Goal: Information Seeking & Learning: Learn about a topic

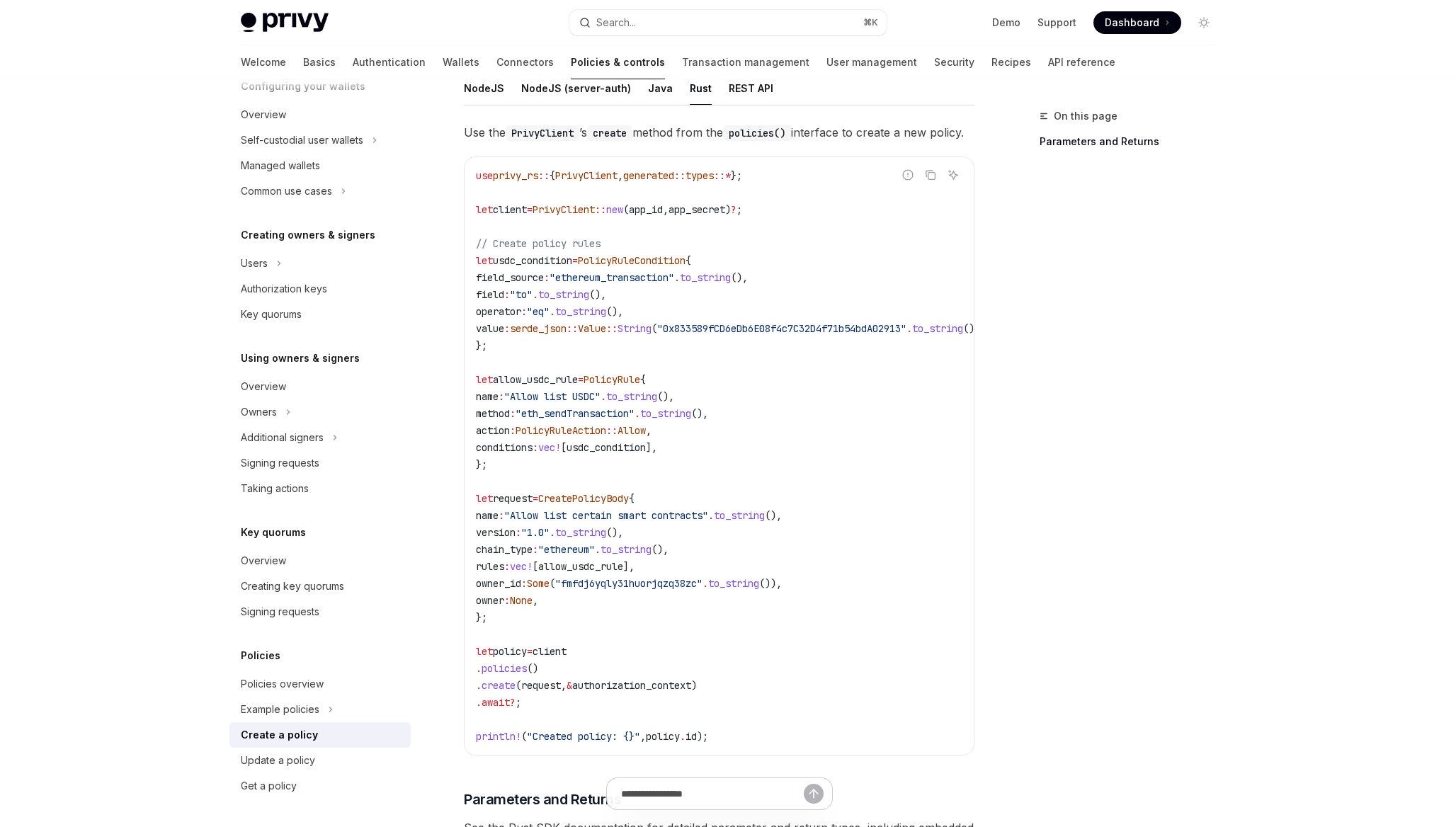
scroll to position [261, 0]
click at [316, 451] on link "Signing requests" at bounding box center [320, 463] width 181 height 26
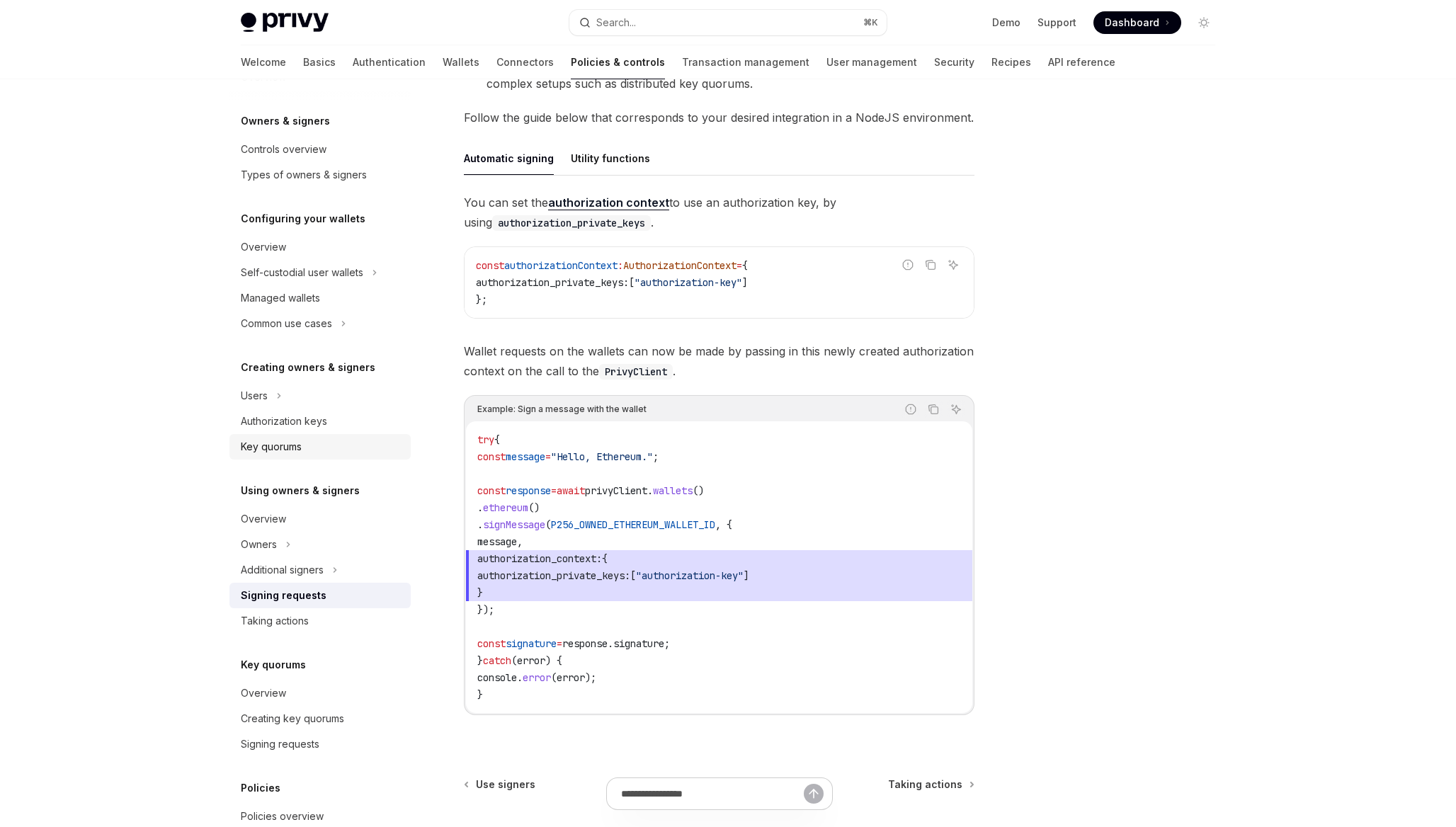
scroll to position [34, 0]
click at [347, 276] on div "Self-custodial user wallets" at bounding box center [302, 276] width 122 height 17
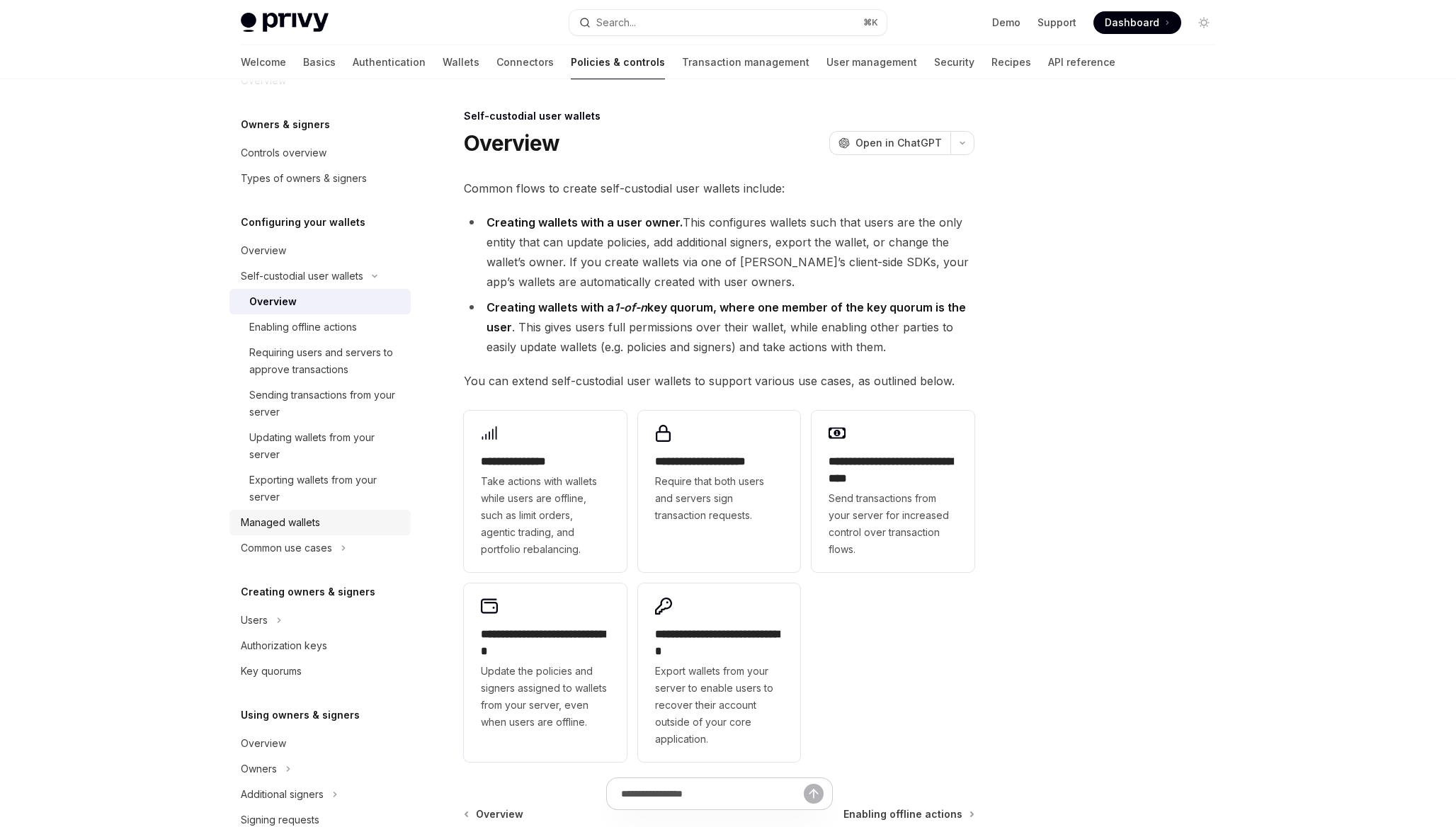
click at [317, 510] on link "Managed wallets" at bounding box center [320, 523] width 181 height 26
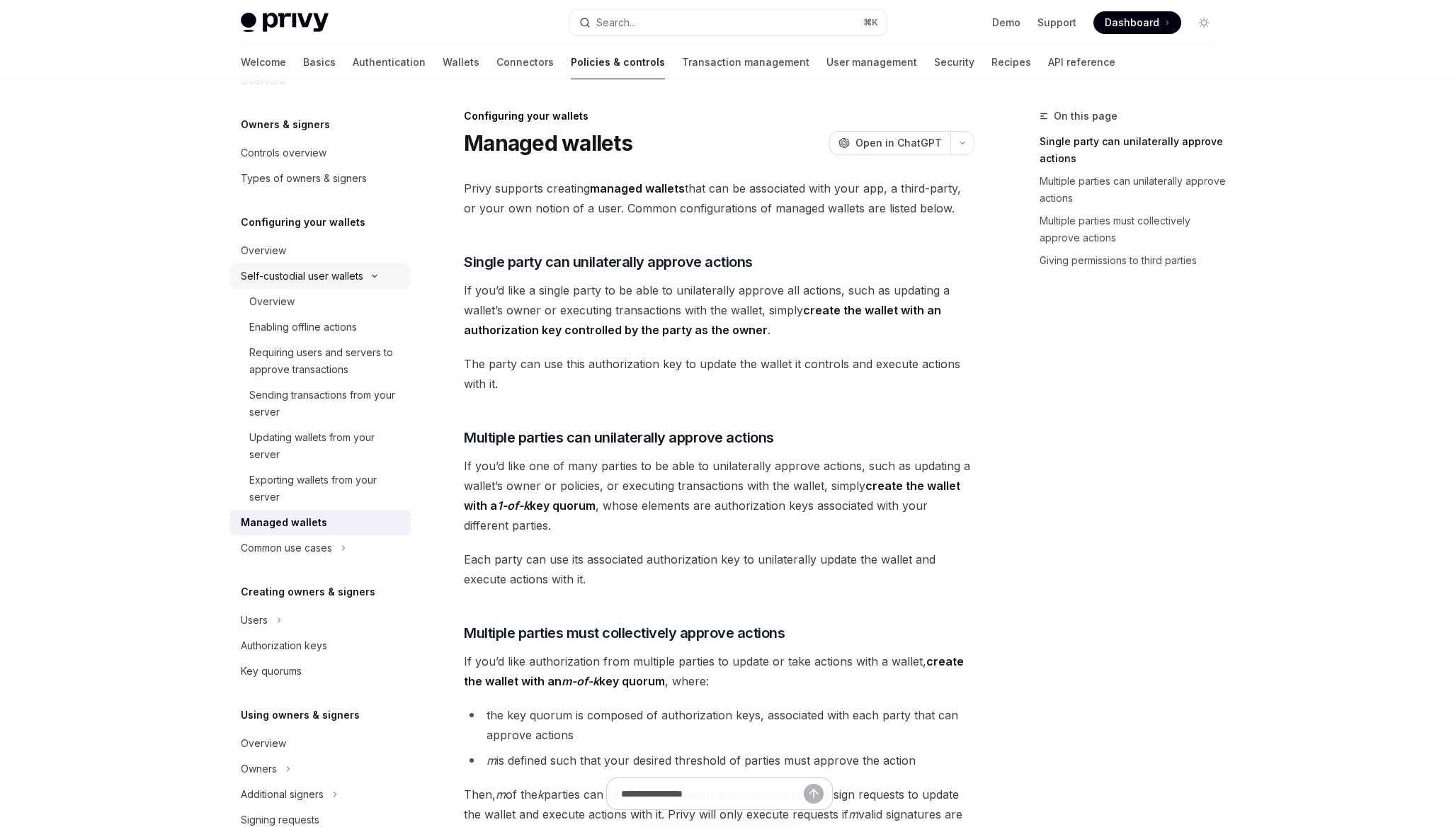
click at [338, 284] on div "Self-custodial user wallets" at bounding box center [302, 276] width 122 height 17
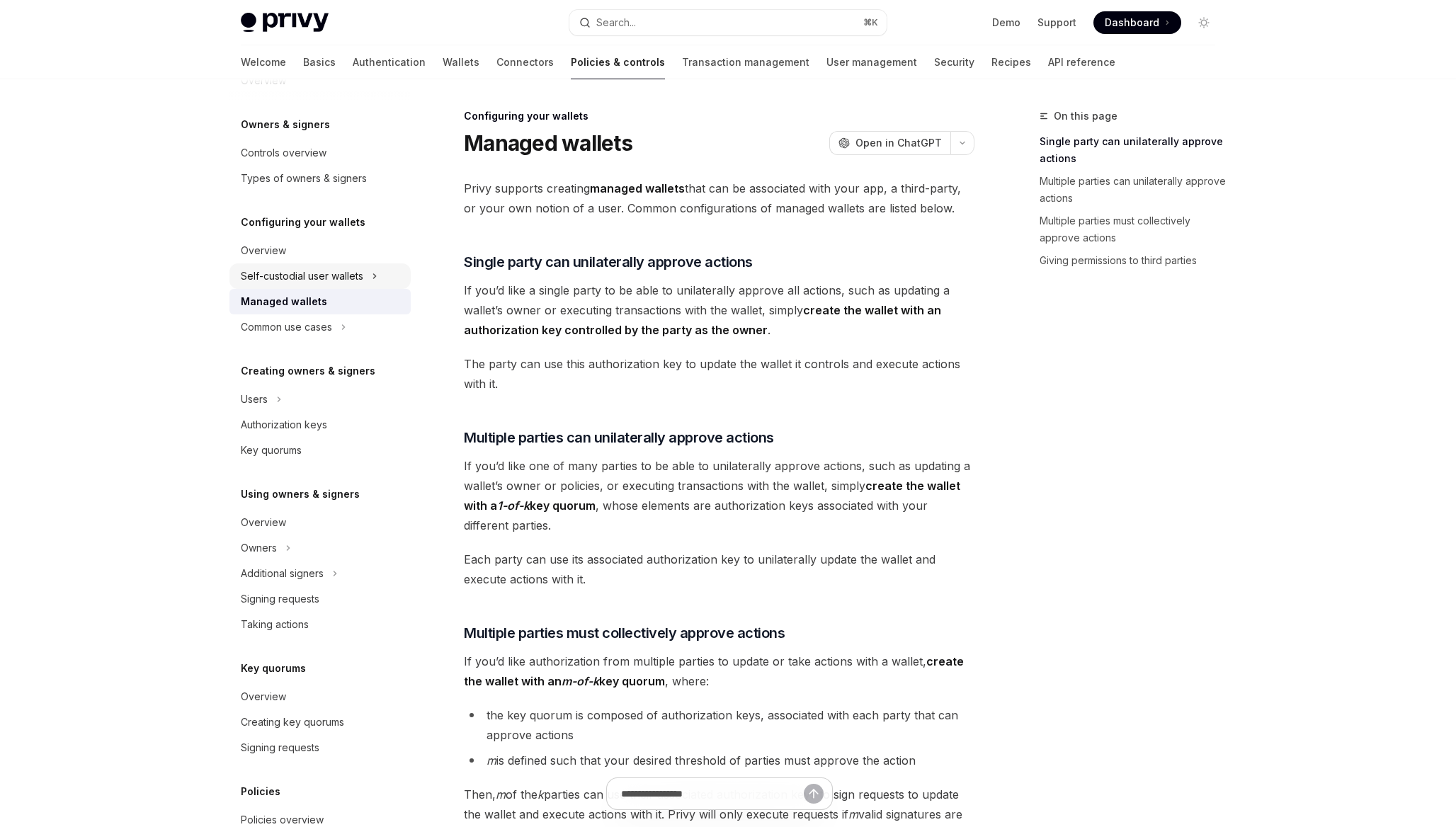
click at [338, 284] on div "Self-custodial user wallets" at bounding box center [302, 276] width 122 height 17
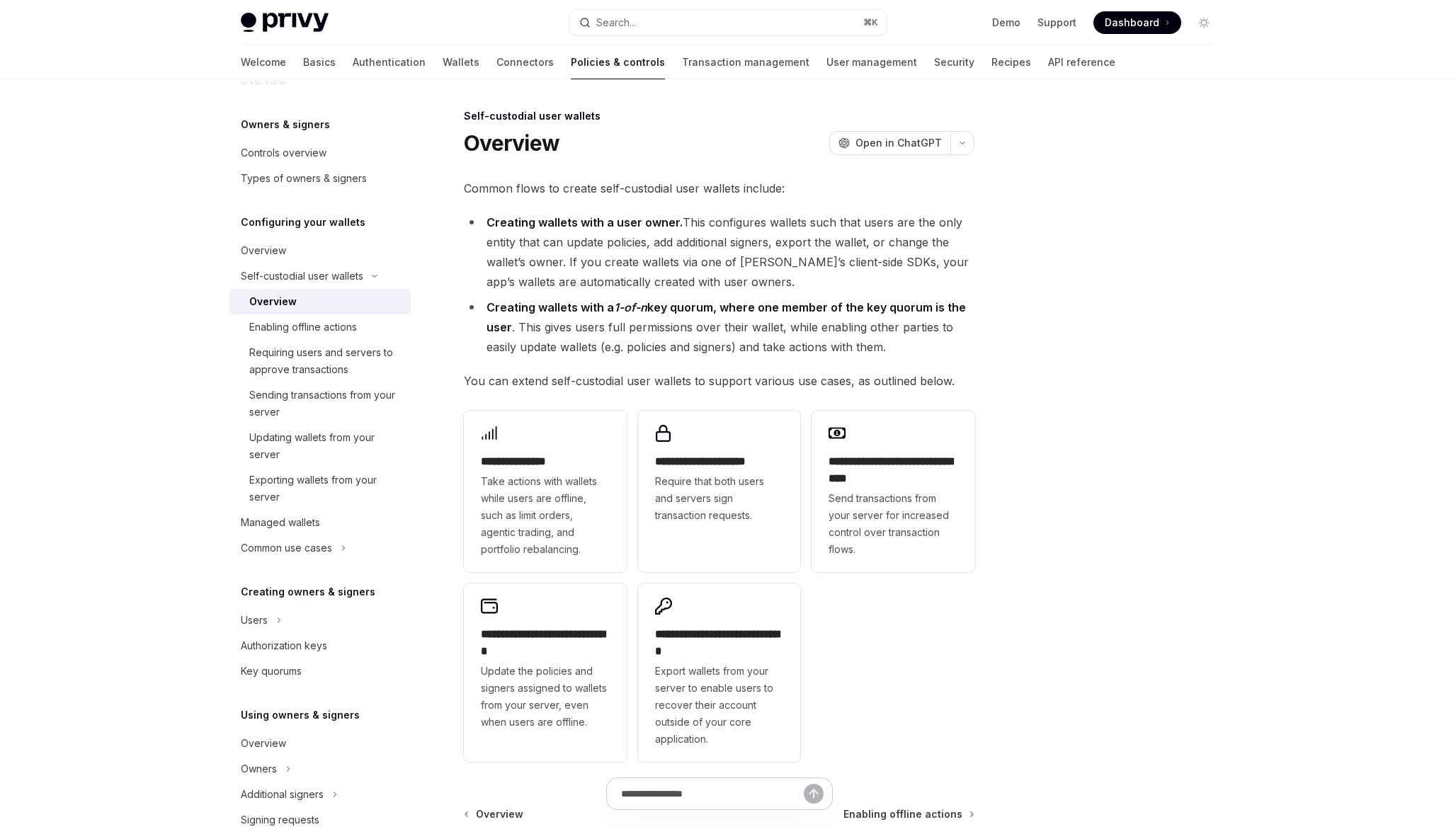
click at [332, 291] on link "Overview" at bounding box center [320, 302] width 181 height 26
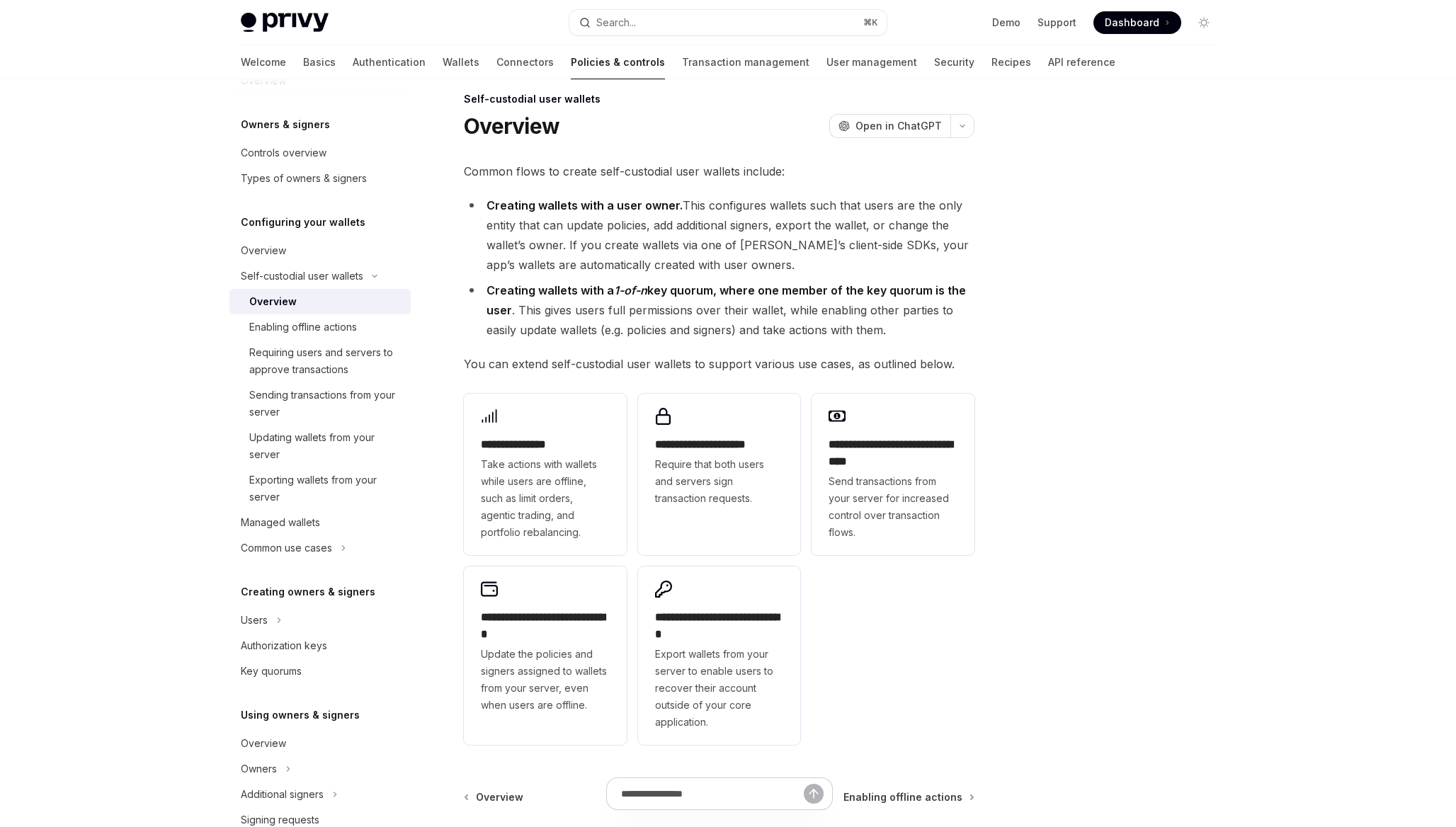
scroll to position [17, 0]
click at [961, 116] on button "button" at bounding box center [962, 125] width 24 height 24
click at [960, 116] on button "button" at bounding box center [962, 125] width 24 height 24
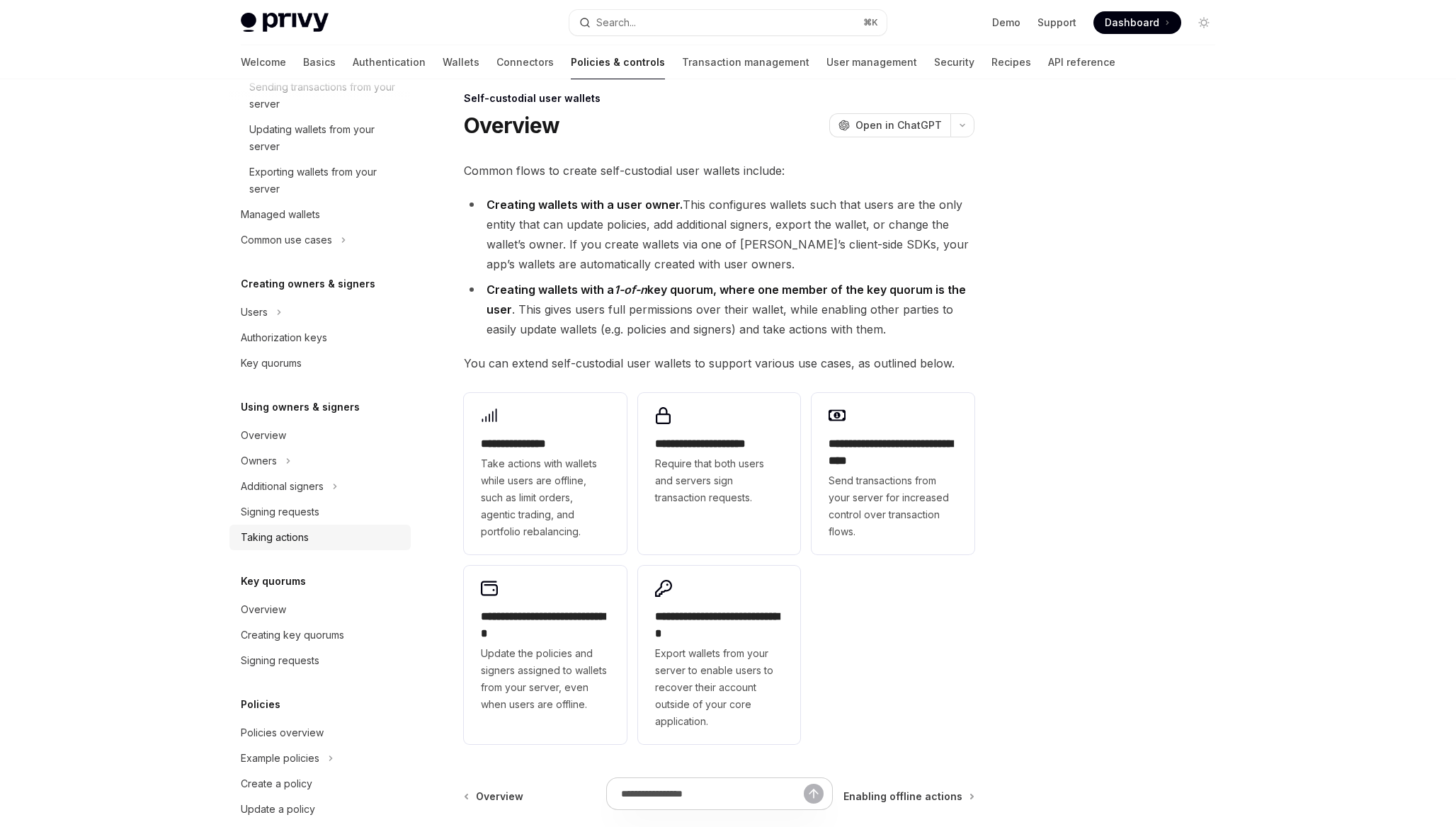
scroll to position [391, 0]
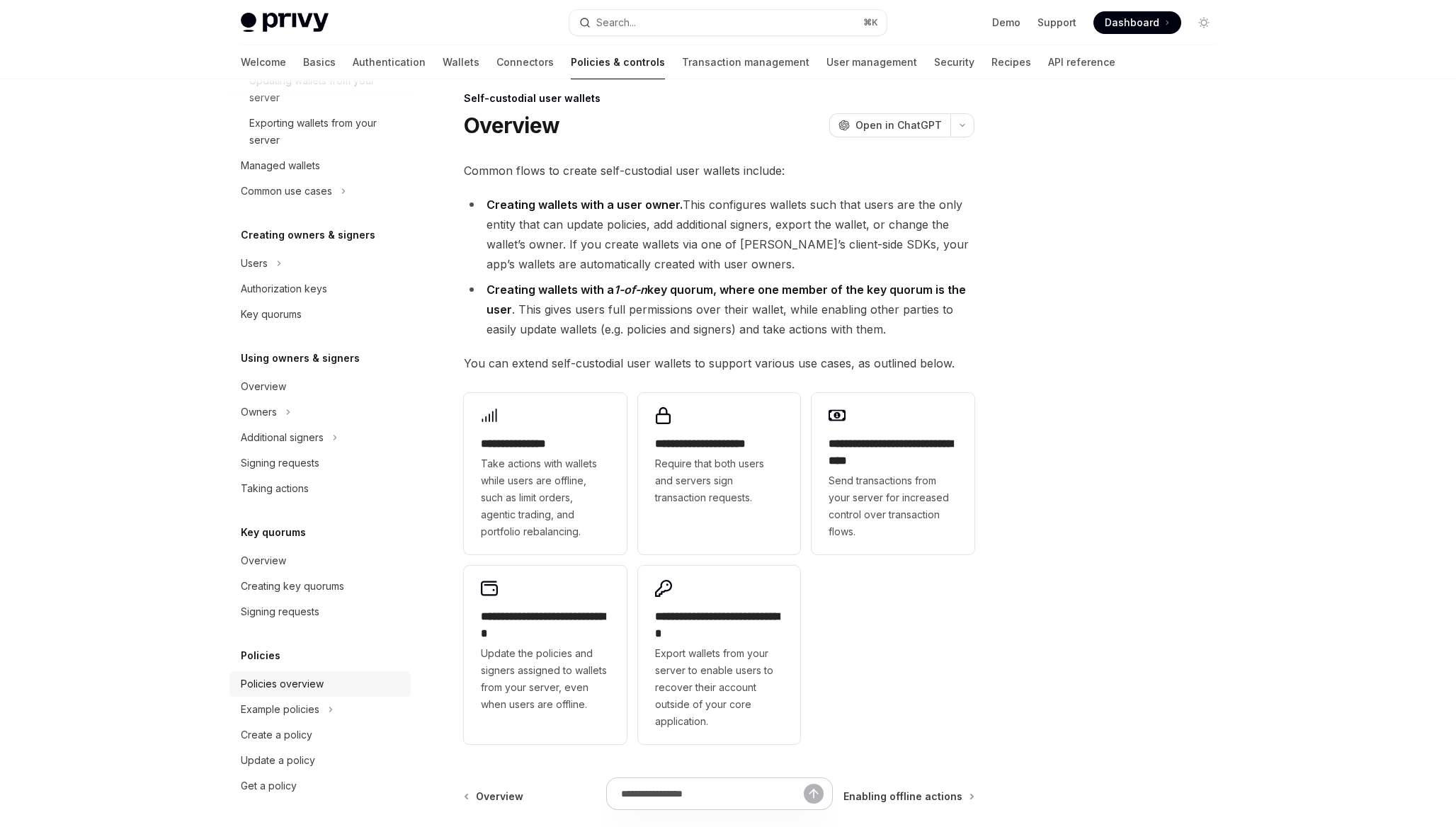
click at [293, 678] on div "Policies overview" at bounding box center [283, 684] width 83 height 17
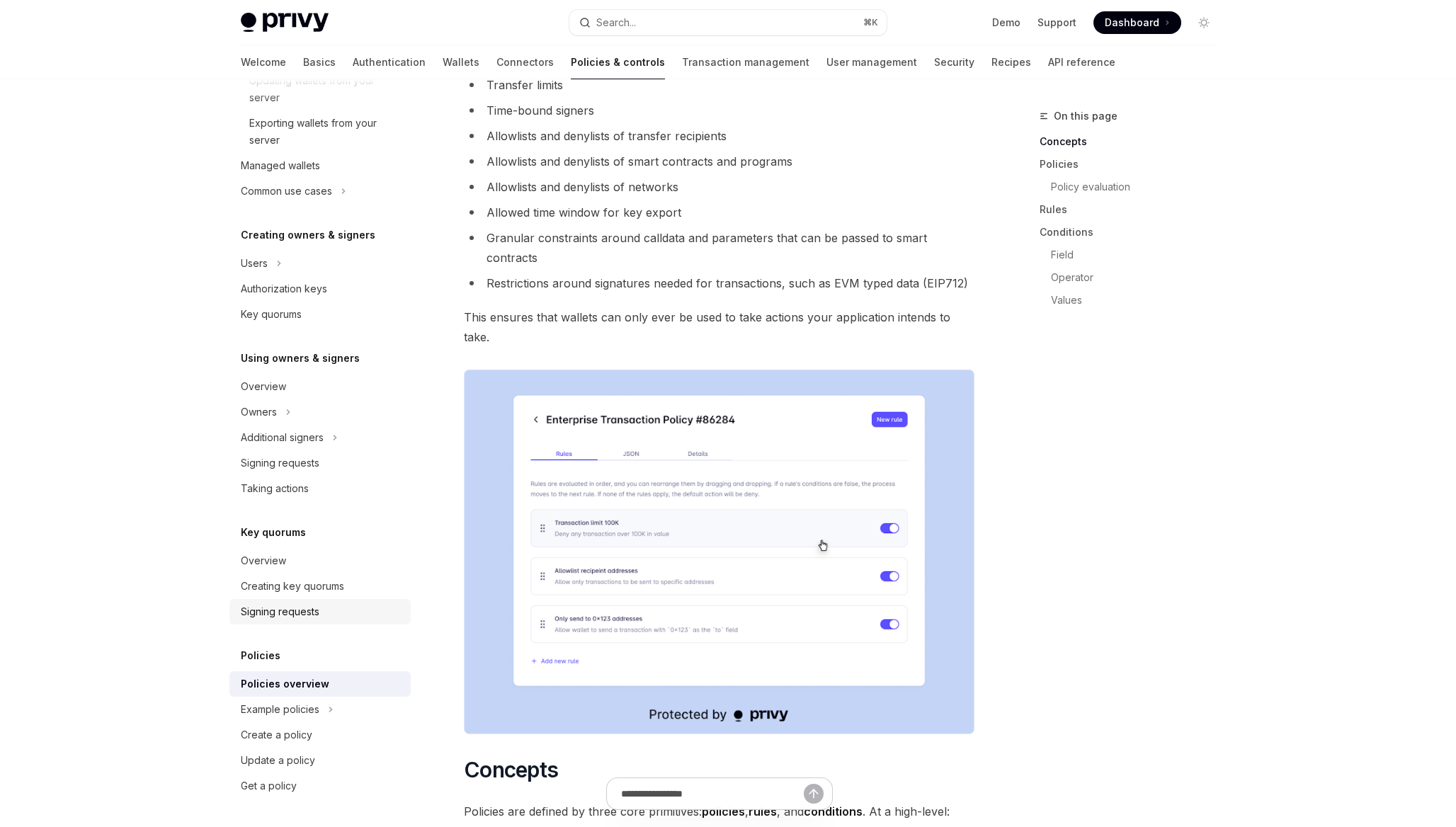
scroll to position [194, 0]
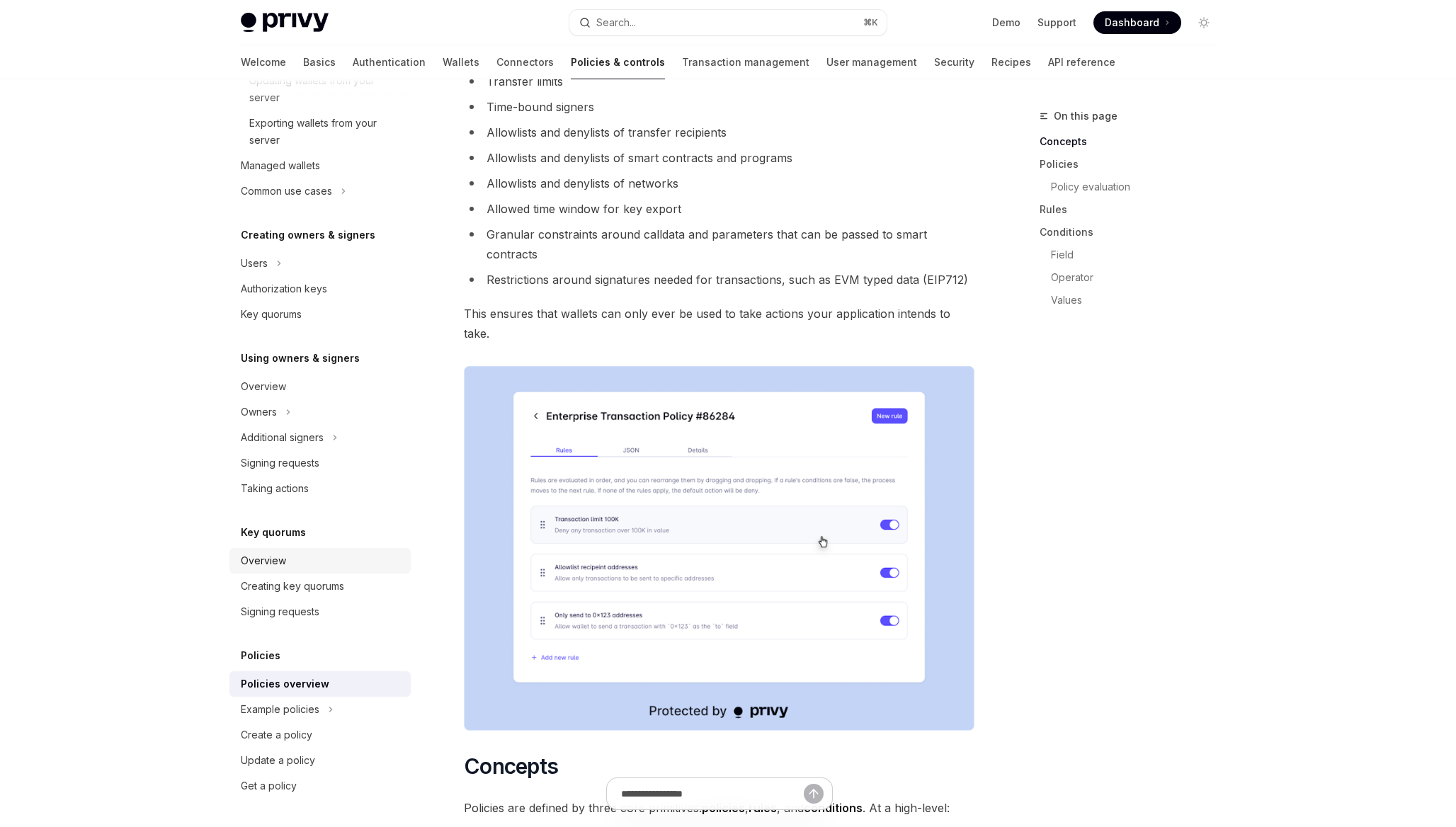
click at [329, 565] on div "Overview" at bounding box center [322, 561] width 161 height 17
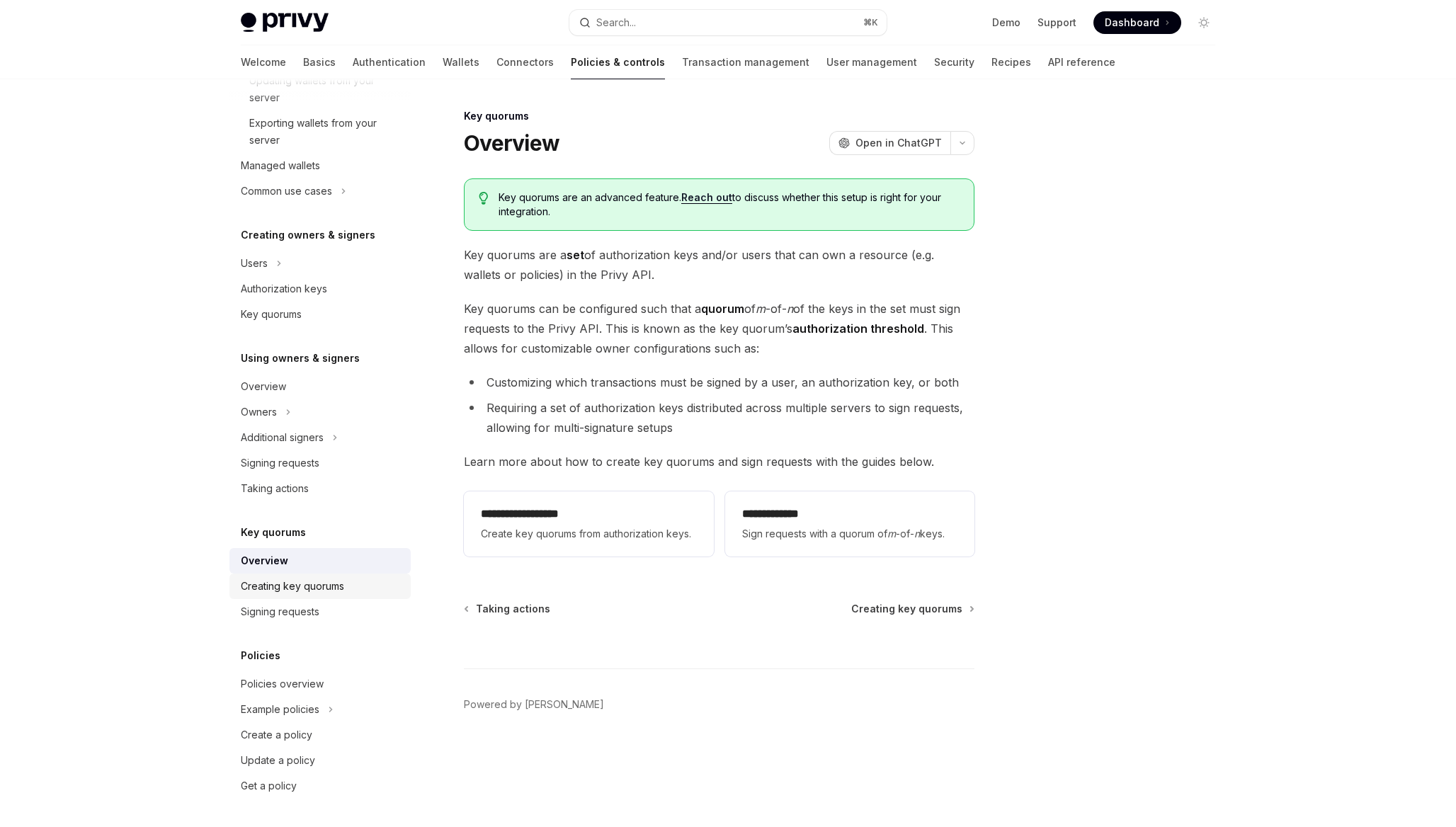
click at [324, 578] on div "Creating key quorums" at bounding box center [293, 586] width 103 height 17
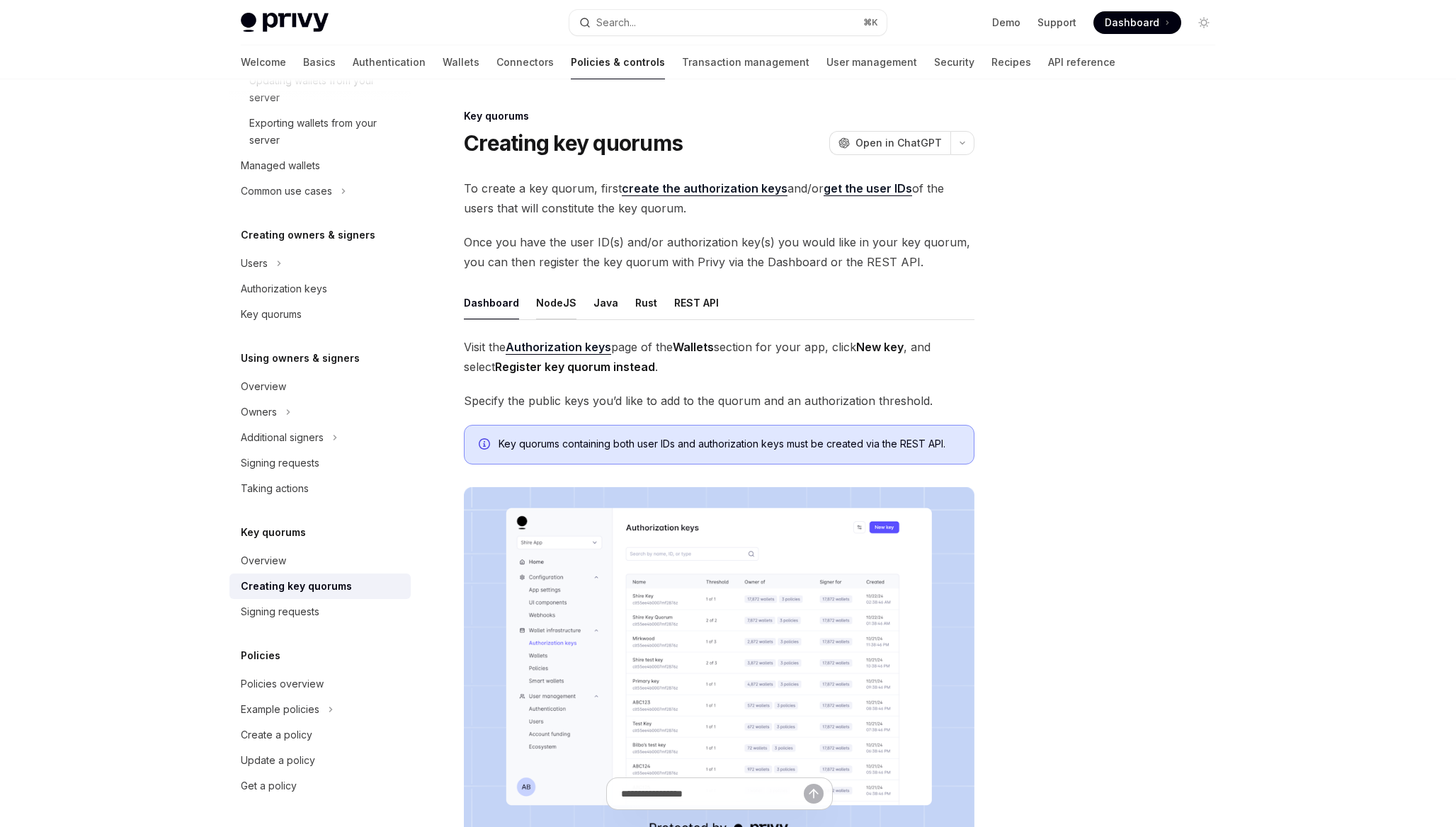
click at [552, 309] on div "NodeJS" at bounding box center [556, 303] width 41 height 33
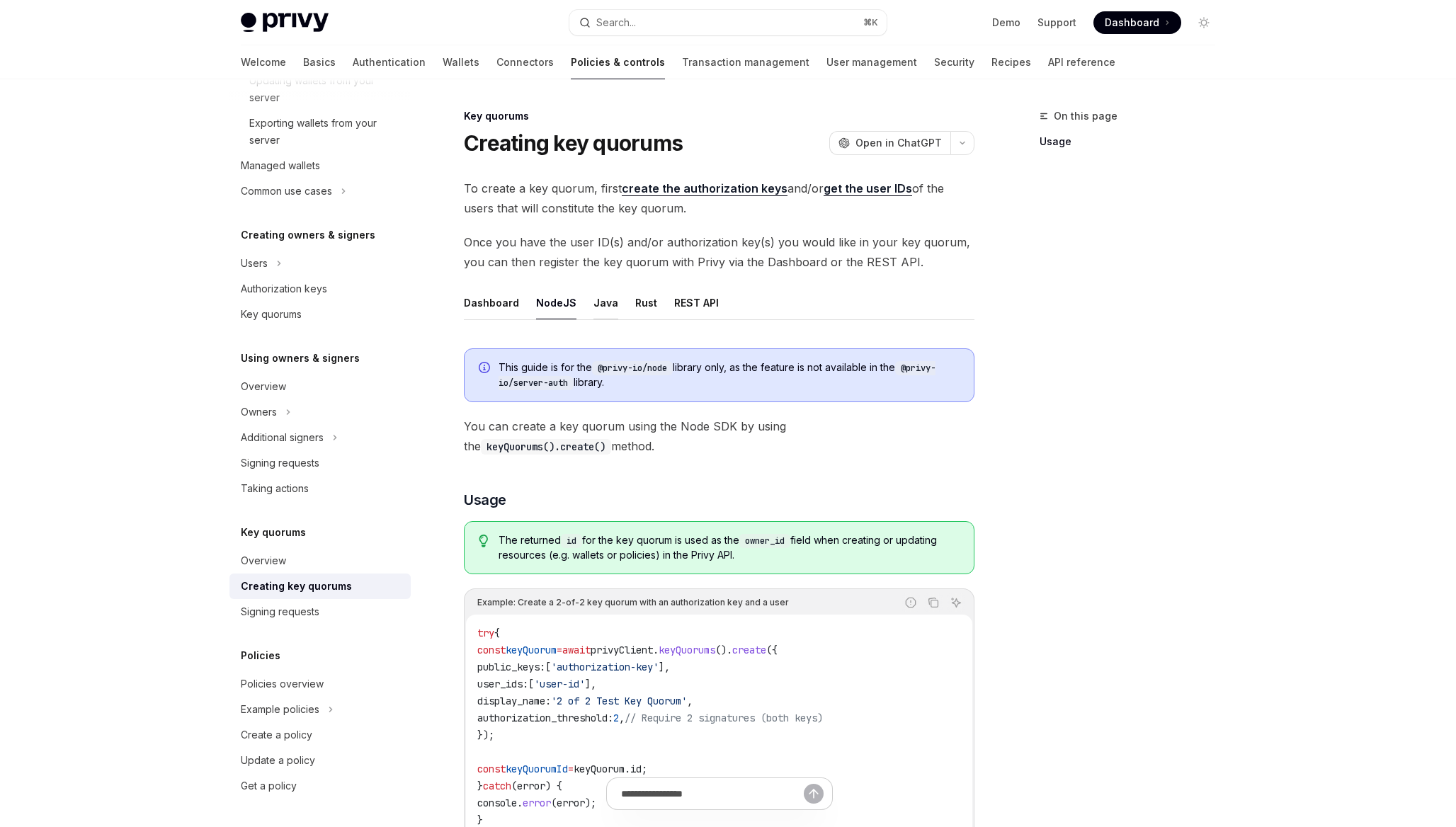
click at [593, 304] on div "Java" at bounding box center [606, 303] width 25 height 33
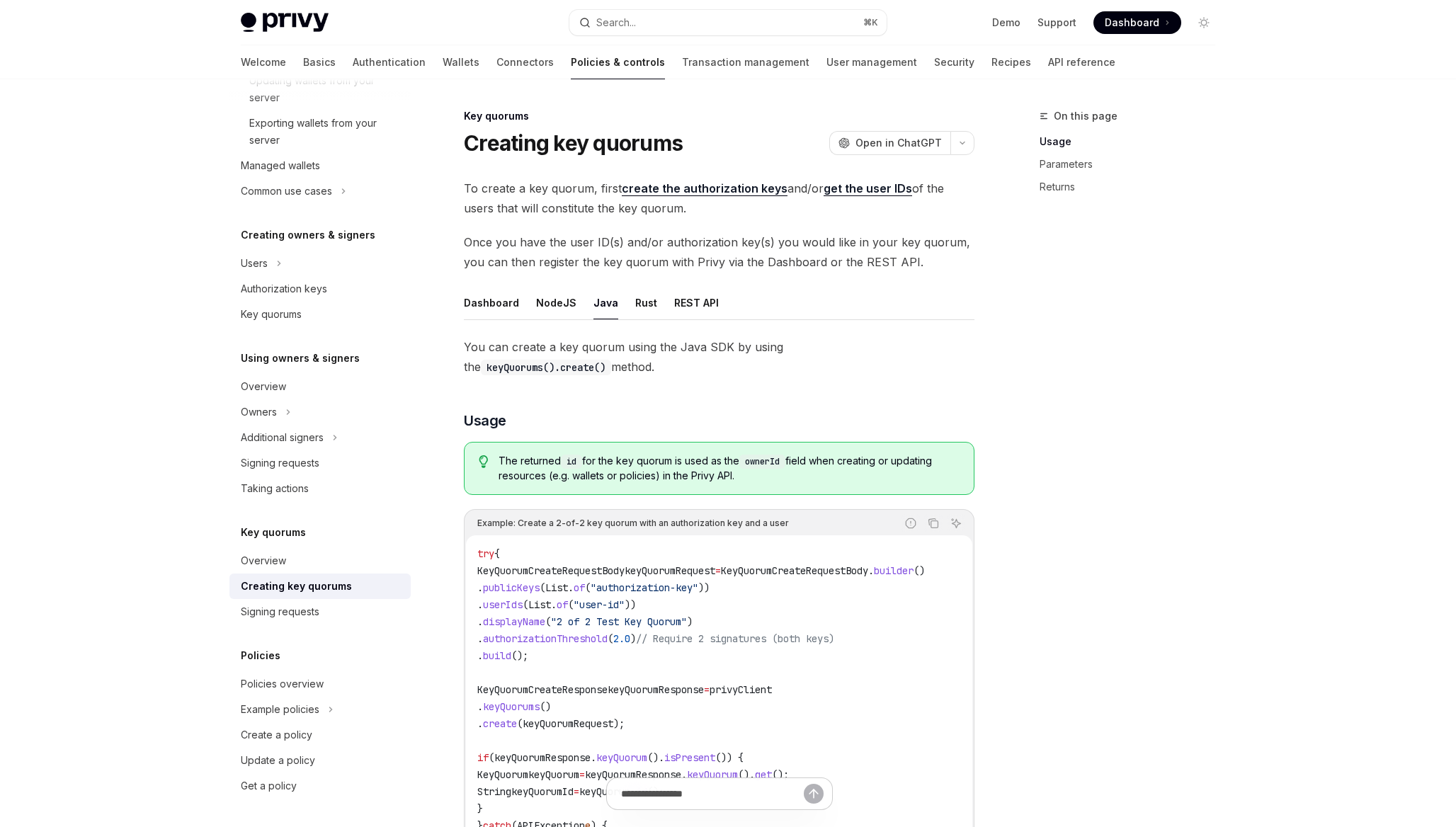
click at [621, 300] on ul "Dashboard NodeJS Java Rust REST API" at bounding box center [719, 303] width 510 height 34
click at [626, 300] on ul "Dashboard NodeJS Java Rust REST API" at bounding box center [719, 303] width 510 height 34
click at [635, 300] on div "Rust" at bounding box center [646, 303] width 22 height 33
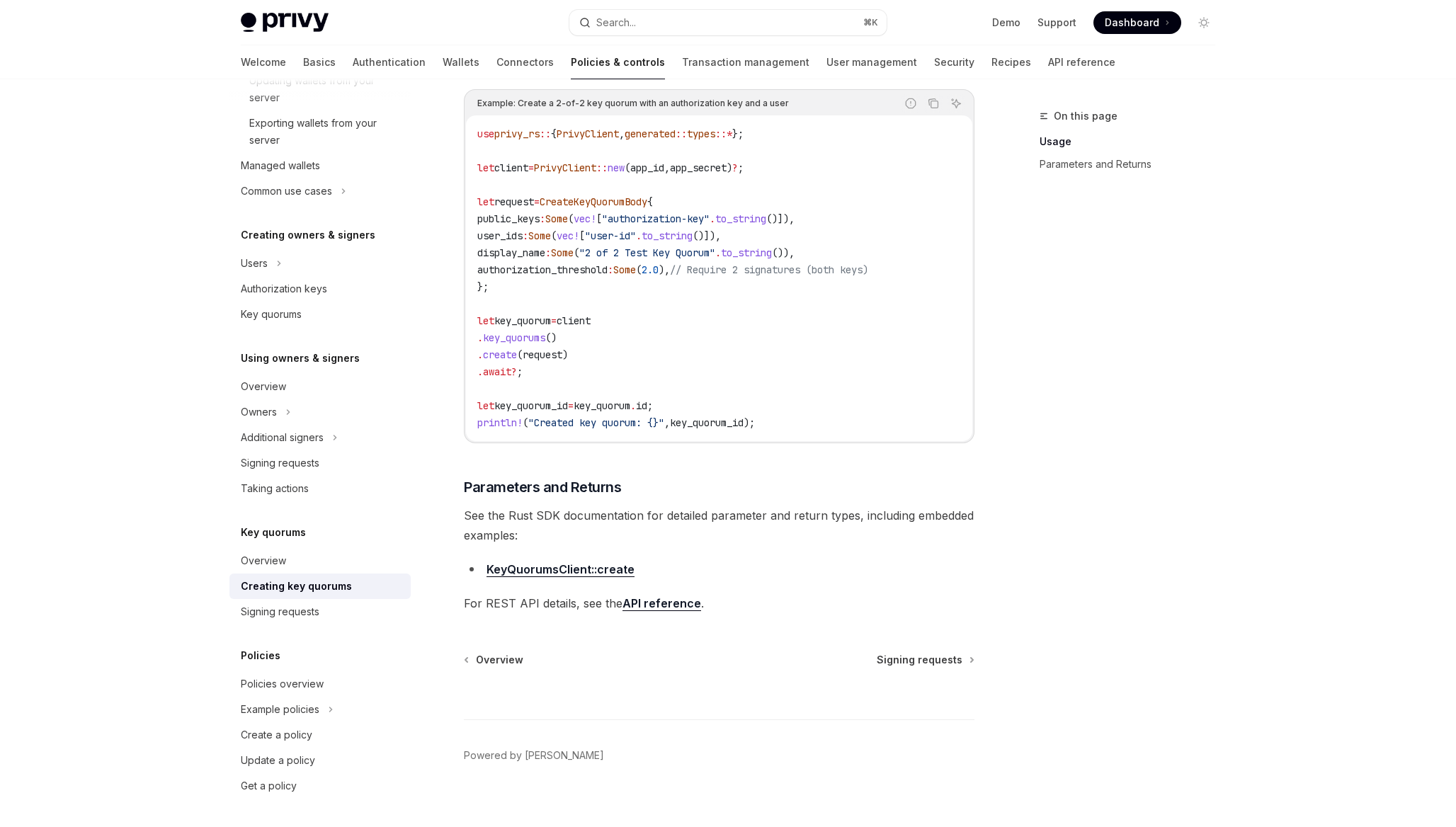
scroll to position [421, 0]
click at [357, 556] on div "Overview" at bounding box center [322, 561] width 161 height 17
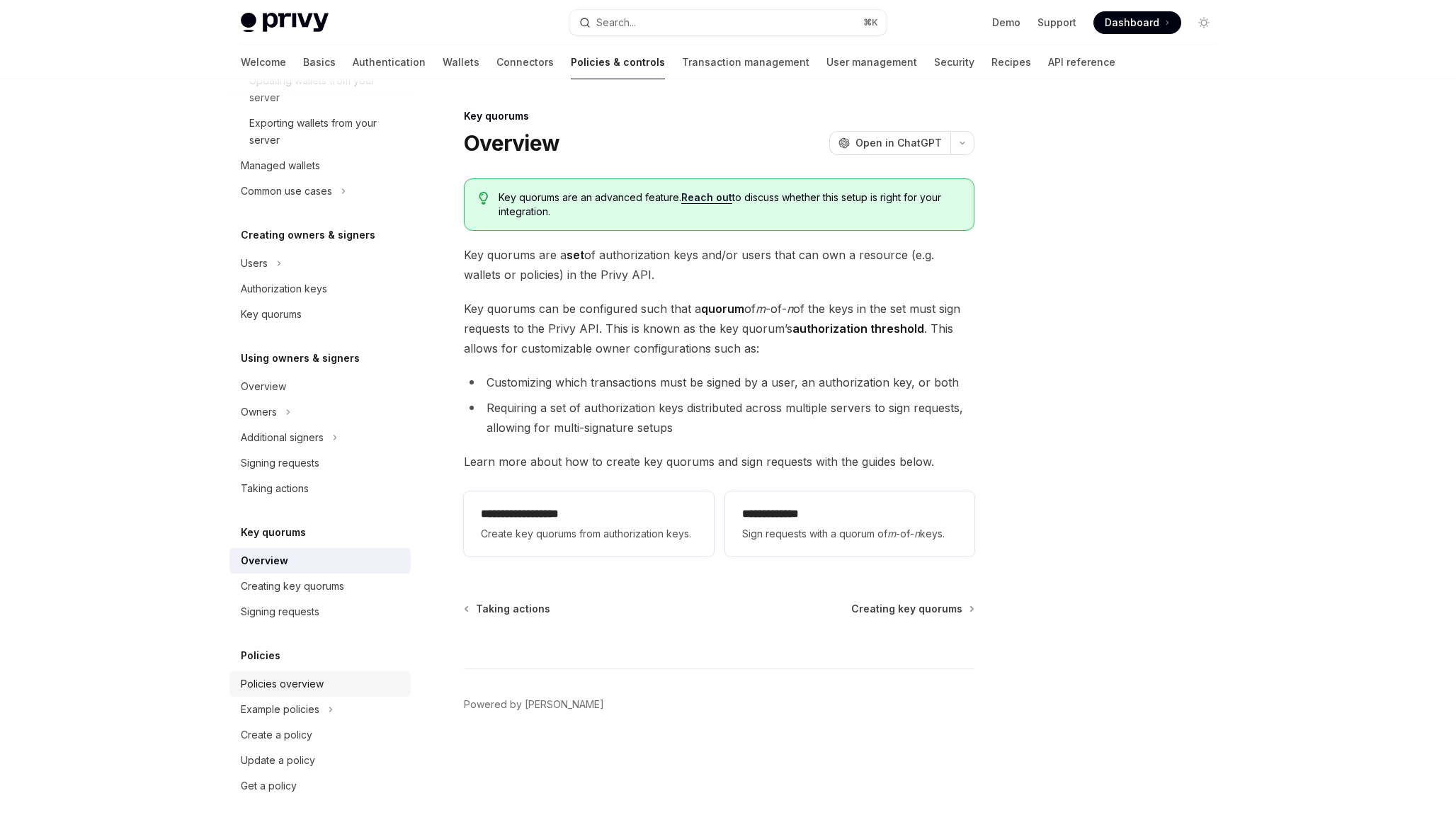
click at [332, 680] on div "Policies overview" at bounding box center [322, 684] width 161 height 17
type textarea "*"
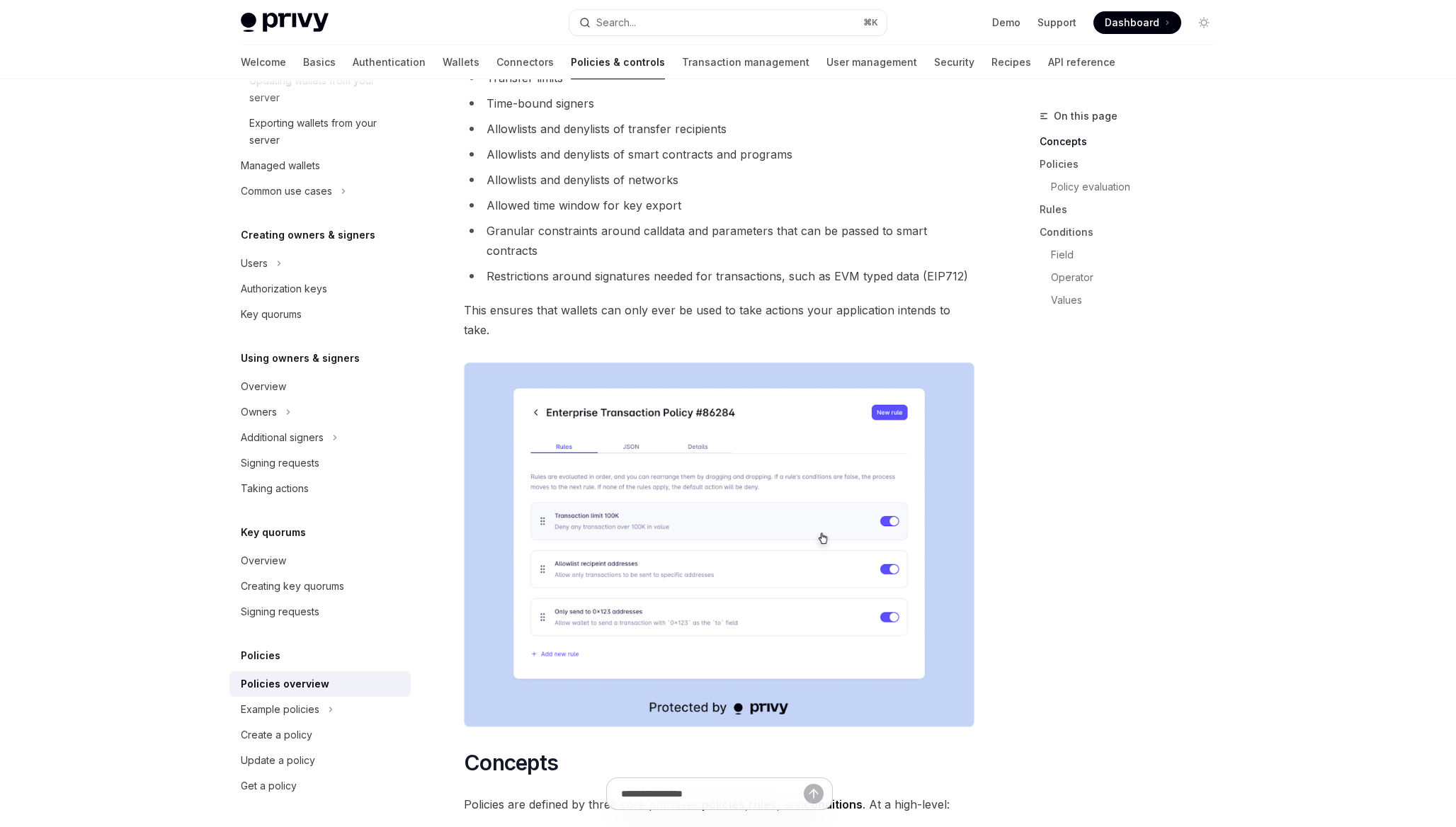
scroll to position [206, 0]
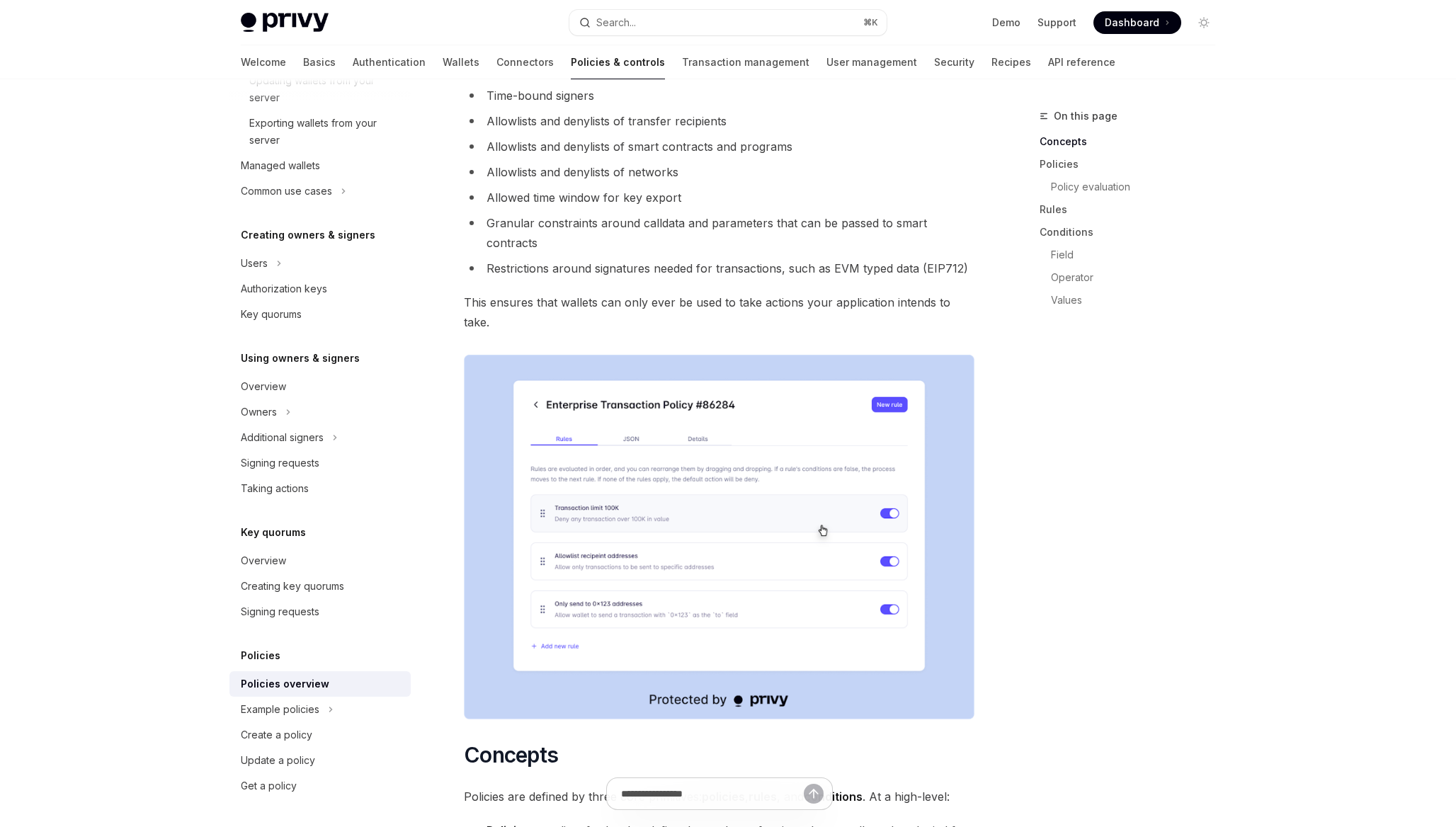
click at [1072, 648] on div "On this page Concepts Policies Policy evaluation Rules Conditions Field Operato…" at bounding box center [1119, 468] width 215 height 720
